Goal: Understand process/instructions: Learn about a topic

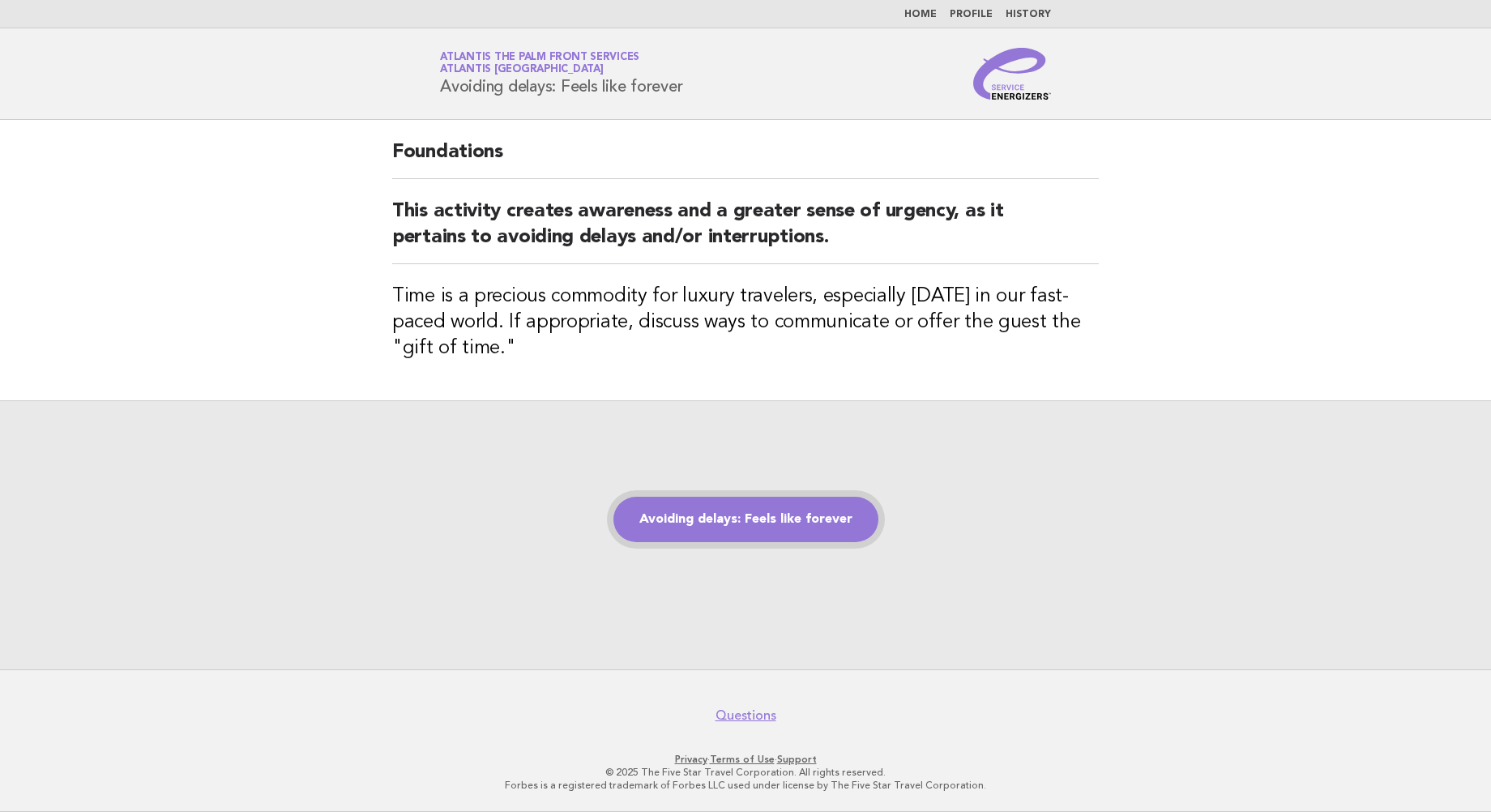
click at [701, 521] on link "Avoiding delays: Feels like forever" at bounding box center [746, 520] width 266 height 46
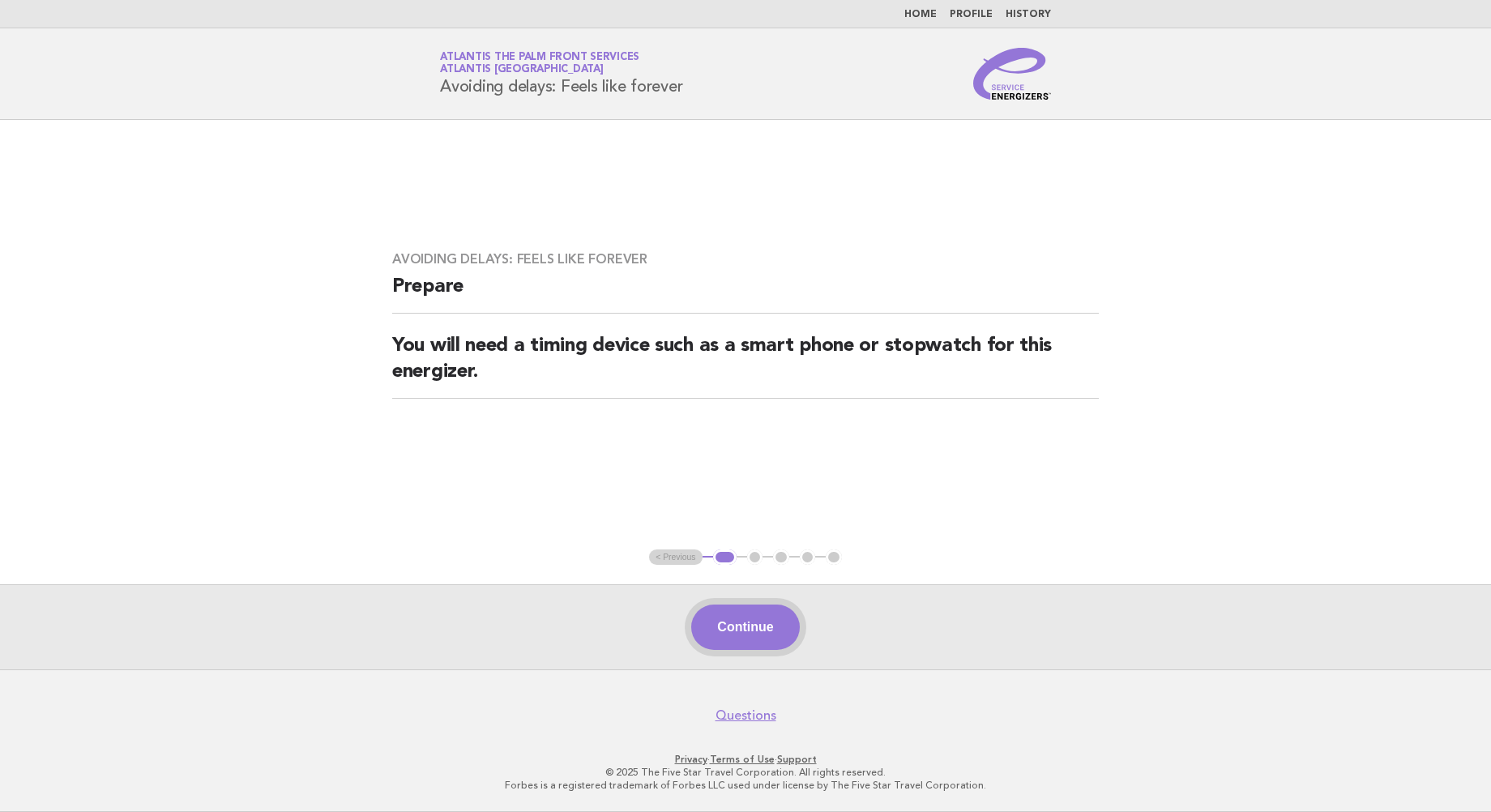
click at [755, 622] on button "Continue" at bounding box center [745, 627] width 108 height 46
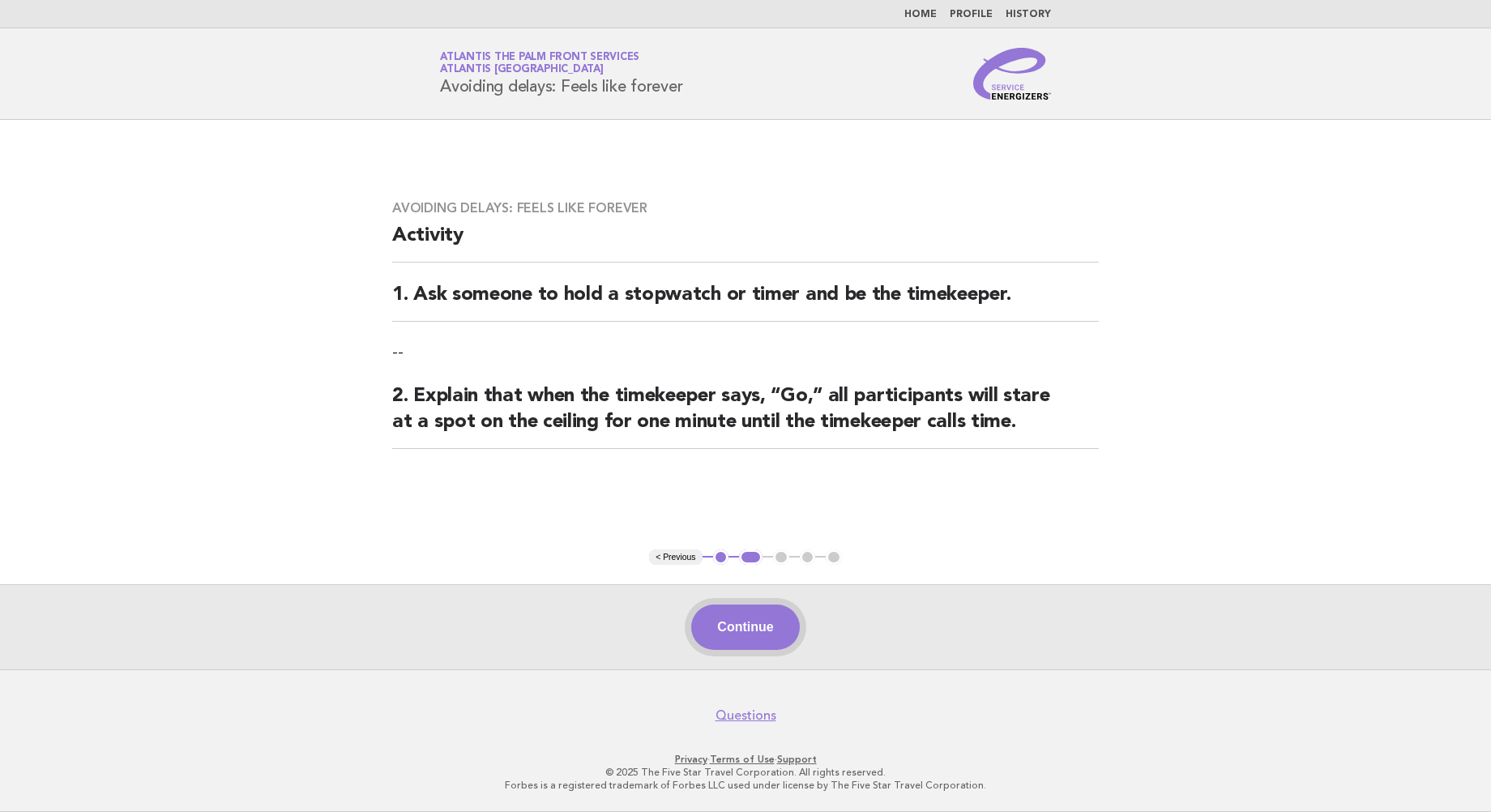
click at [729, 629] on button "Continue" at bounding box center [745, 627] width 108 height 46
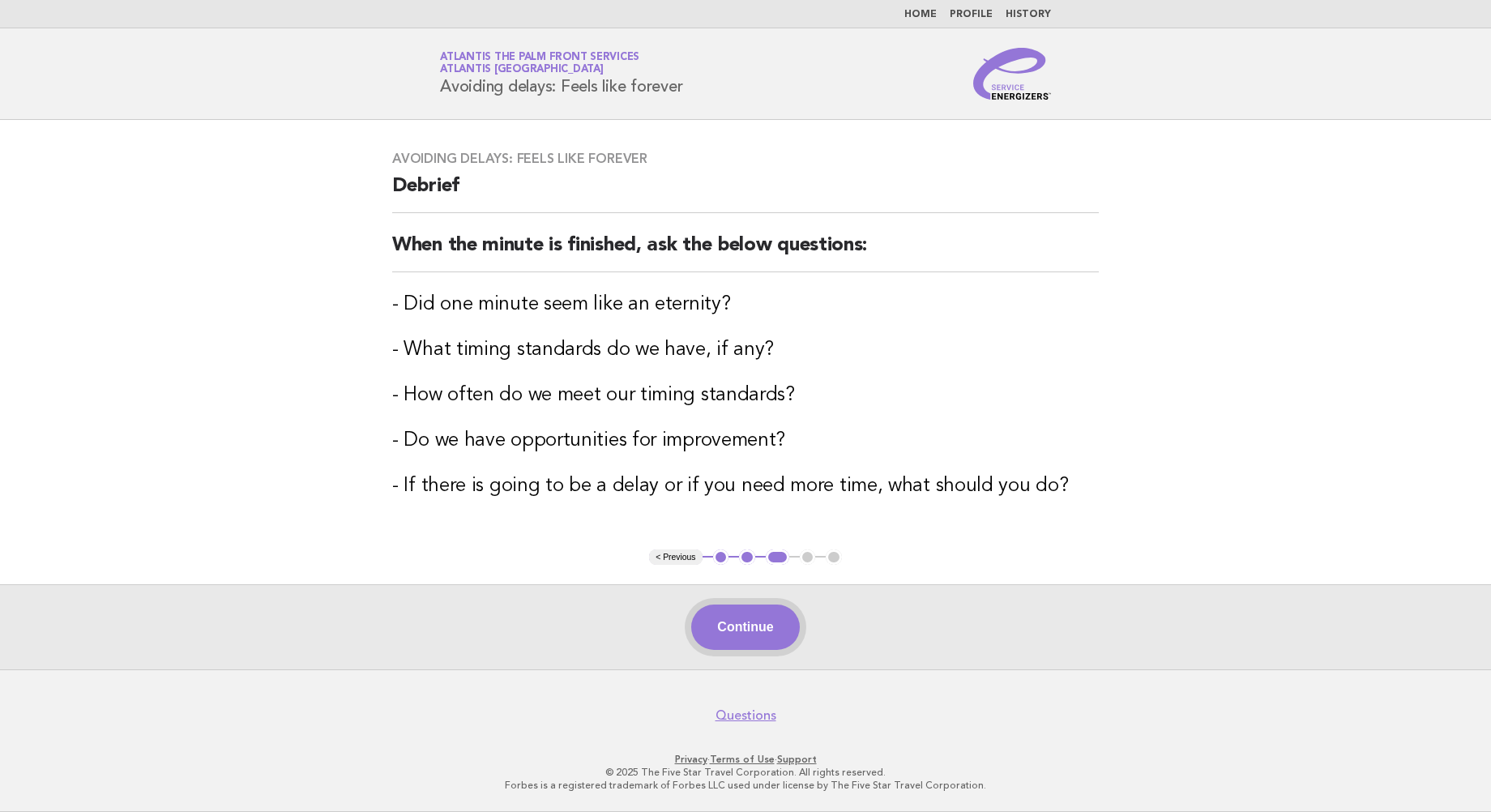
click at [757, 635] on button "Continue" at bounding box center [745, 627] width 108 height 46
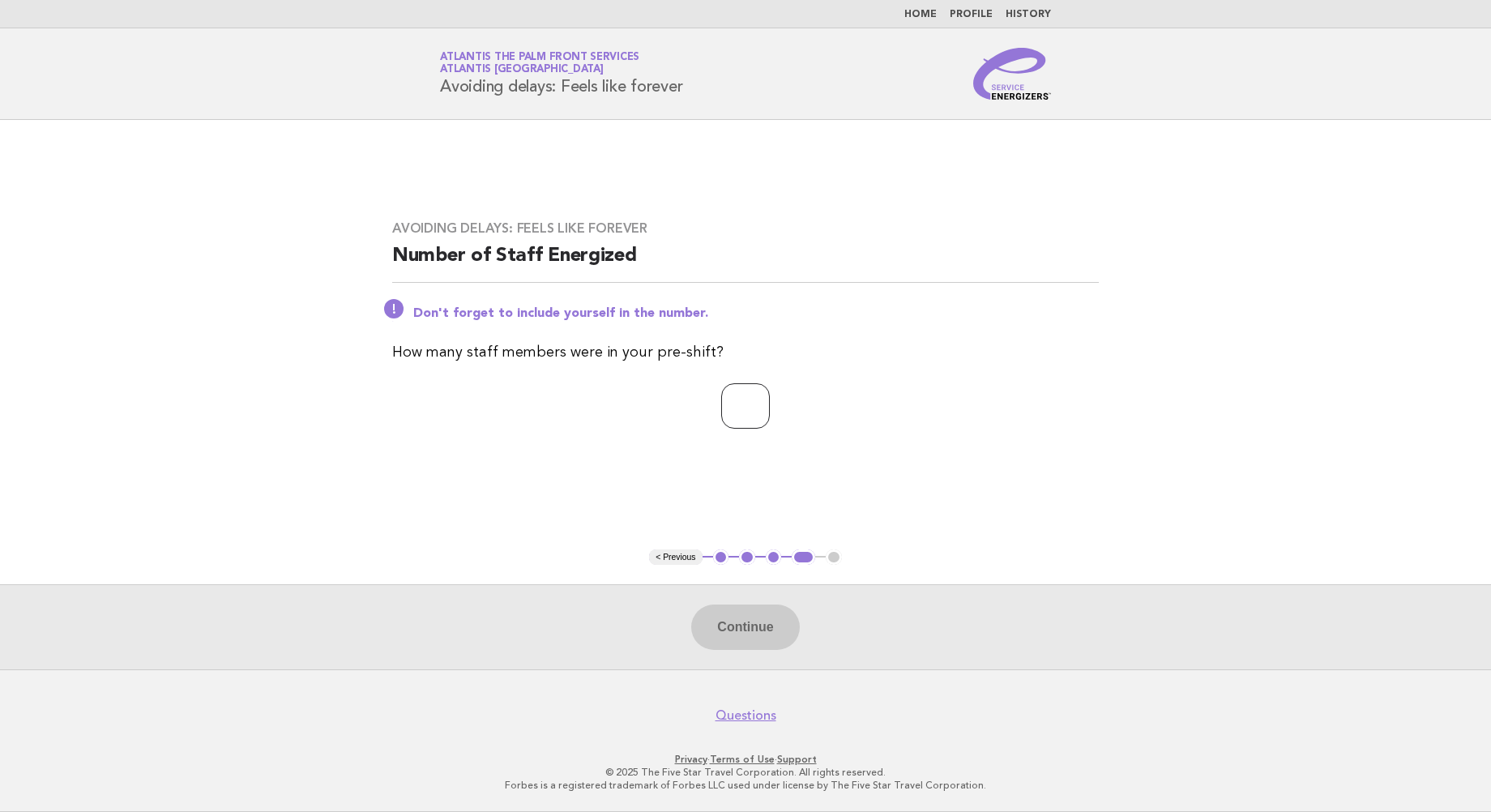
click at [721, 419] on input "number" at bounding box center [745, 406] width 49 height 46
type input "*"
click at [750, 634] on button "Continue" at bounding box center [745, 627] width 108 height 46
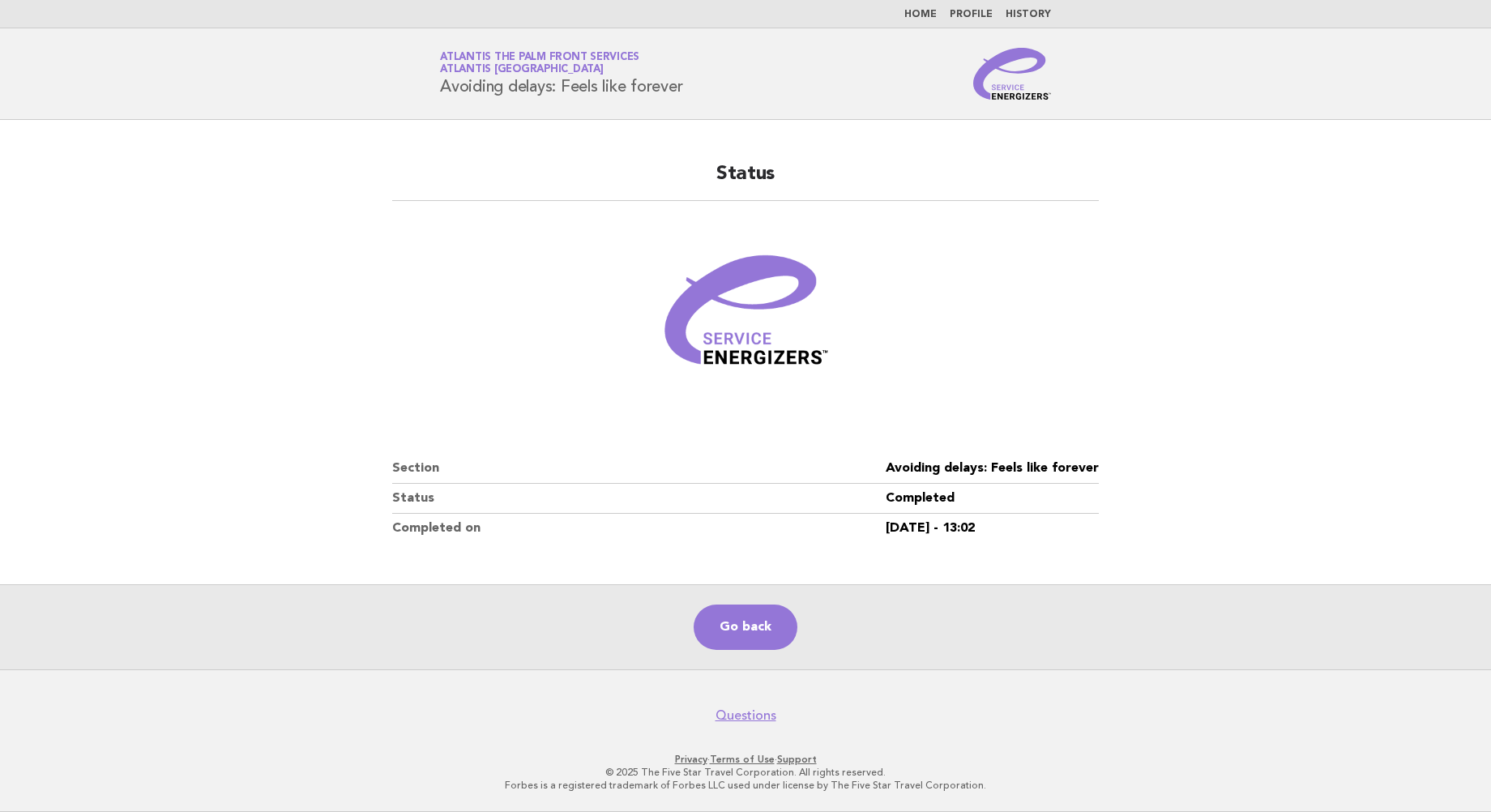
click at [136, 197] on main "Status Section Avoiding delays: Feels like forever Status Completed Completed o…" at bounding box center [745, 394] width 1491 height 550
